Goal: Navigation & Orientation: Find specific page/section

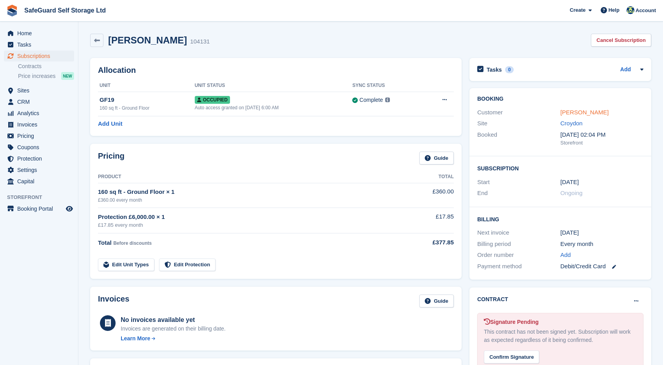
click at [572, 114] on link "Erich Radtke" at bounding box center [584, 112] width 48 height 7
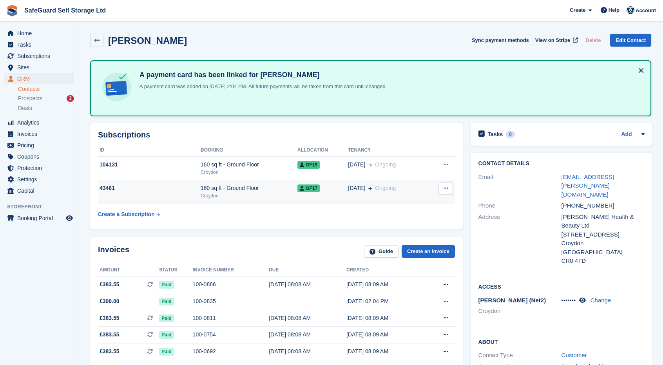
click at [288, 194] on div "Croydon" at bounding box center [248, 195] width 97 height 7
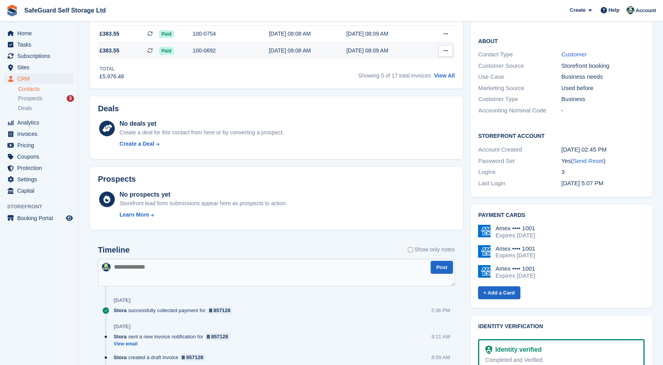
scroll to position [144, 0]
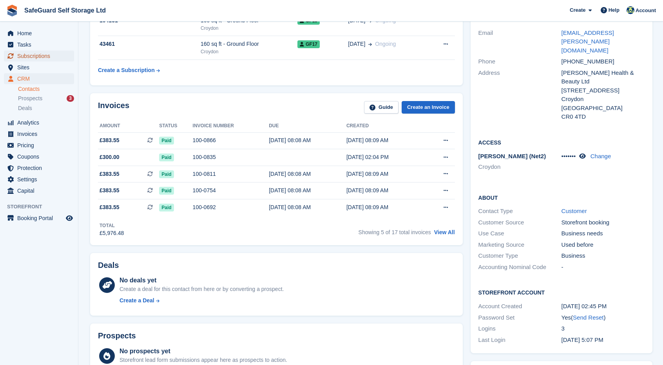
click at [60, 53] on span "Subscriptions" at bounding box center [40, 56] width 47 height 11
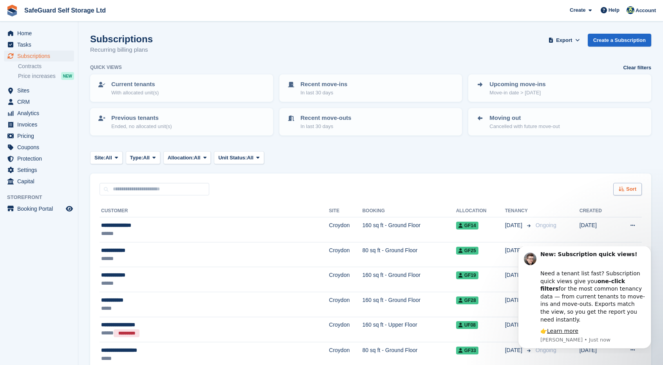
click at [638, 190] on div "Sort" at bounding box center [627, 189] width 29 height 13
click at [612, 237] on div "Move in date" at bounding box center [605, 238] width 71 height 8
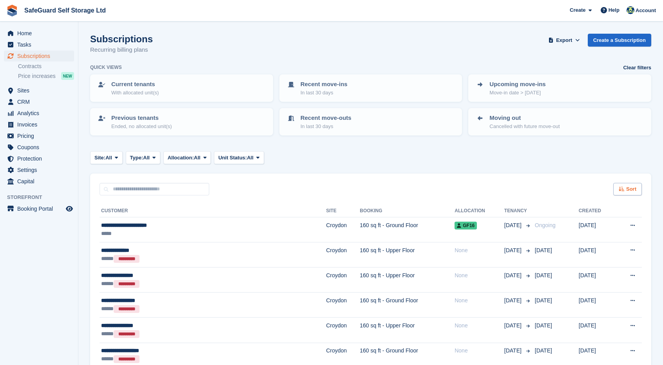
click at [618, 193] on div "Sort" at bounding box center [627, 189] width 29 height 13
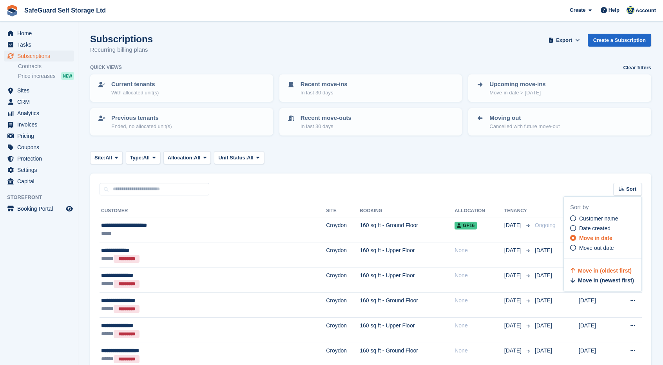
click at [606, 226] on span "Date created" at bounding box center [594, 228] width 31 height 6
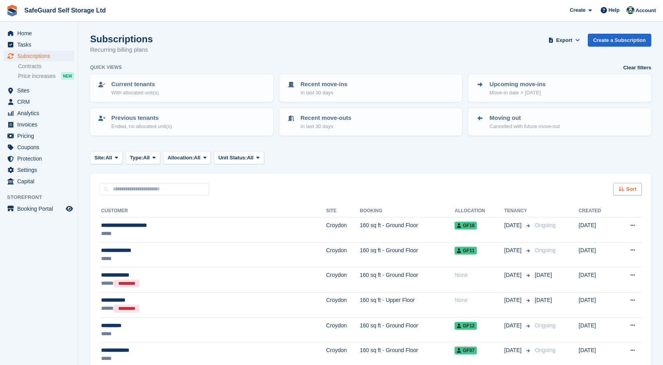
click at [627, 189] on span "Sort" at bounding box center [631, 189] width 10 height 8
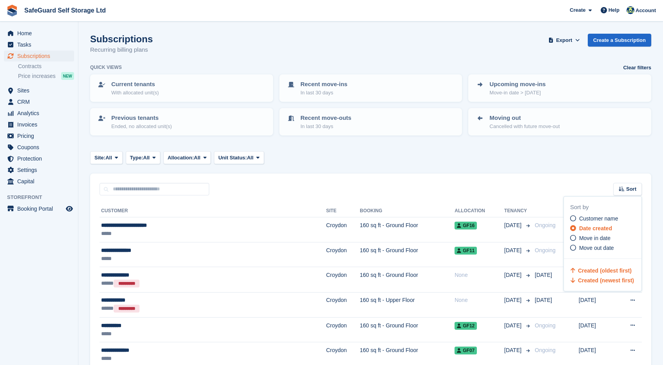
click at [606, 281] on span "Created (newest first)" at bounding box center [606, 280] width 56 height 6
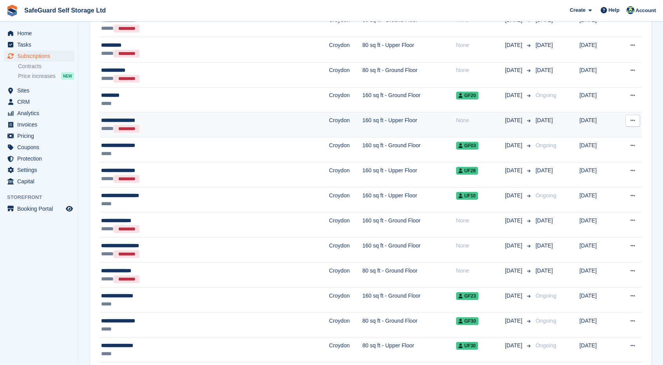
scroll to position [431, 0]
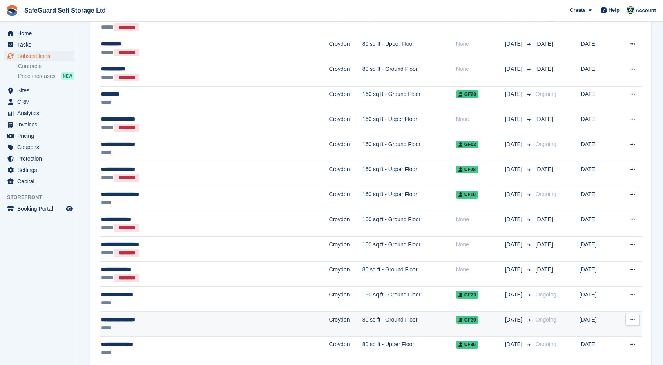
click at [201, 318] on div "**********" at bounding box center [171, 320] width 141 height 8
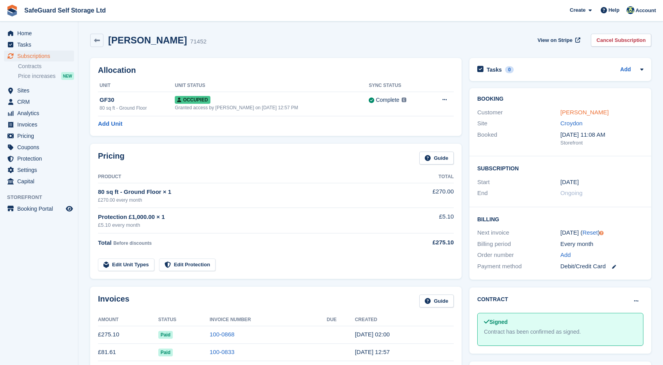
click at [580, 116] on link "[PERSON_NAME]" at bounding box center [584, 112] width 48 height 7
